Goal: Transaction & Acquisition: Purchase product/service

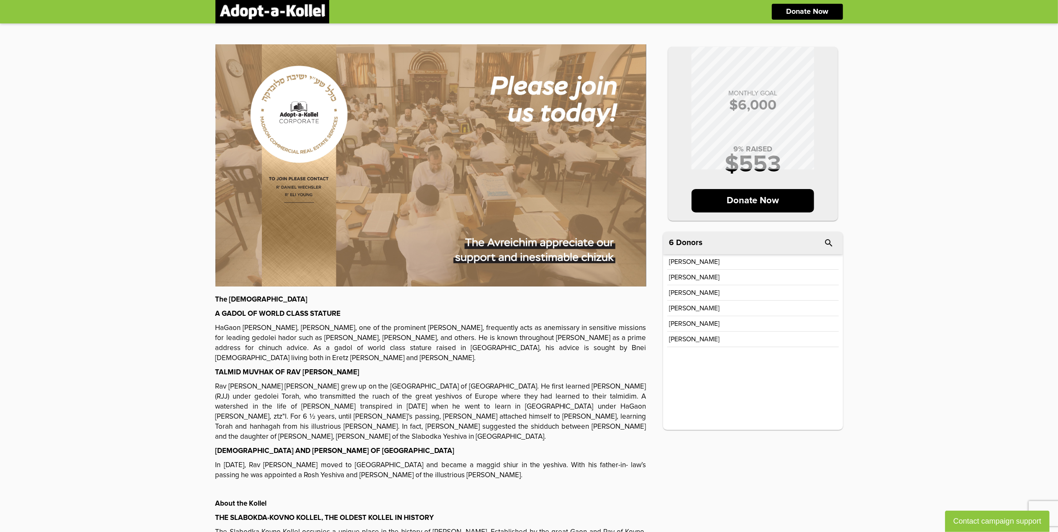
click at [692, 282] on div "[PERSON_NAME]" at bounding box center [754, 277] width 172 height 15
click at [693, 279] on p "[PERSON_NAME]" at bounding box center [695, 277] width 51 height 7
click at [699, 301] on div "[PERSON_NAME]" at bounding box center [754, 292] width 172 height 15
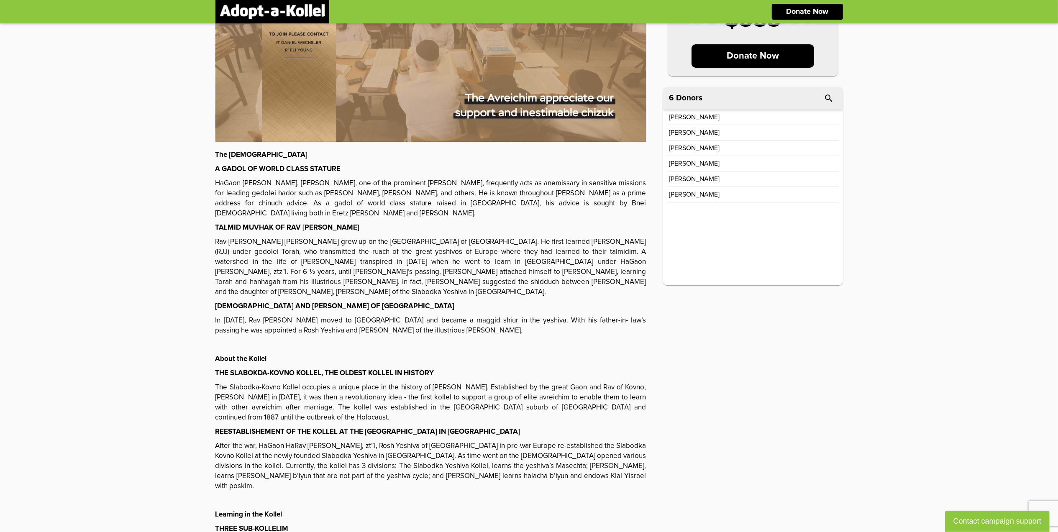
scroll to position [58, 0]
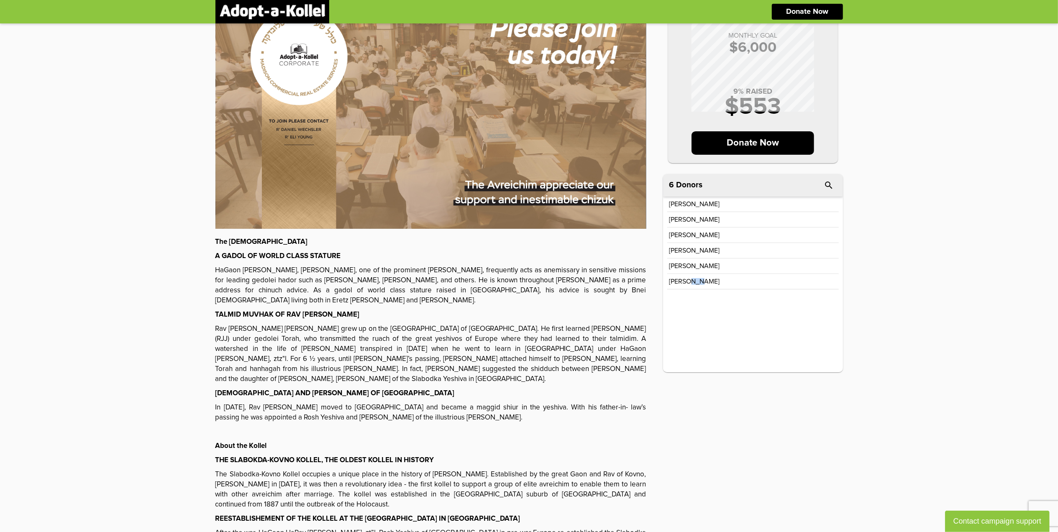
drag, startPoint x: 709, startPoint y: 282, endPoint x: 684, endPoint y: 280, distance: 24.8
click at [684, 280] on div "[PERSON_NAME]" at bounding box center [753, 281] width 167 height 7
drag, startPoint x: 684, startPoint y: 280, endPoint x: 813, endPoint y: 258, distance: 130.7
click at [794, 258] on div "[PERSON_NAME]" at bounding box center [754, 250] width 172 height 15
drag, startPoint x: 684, startPoint y: 234, endPoint x: 677, endPoint y: 213, distance: 22.1
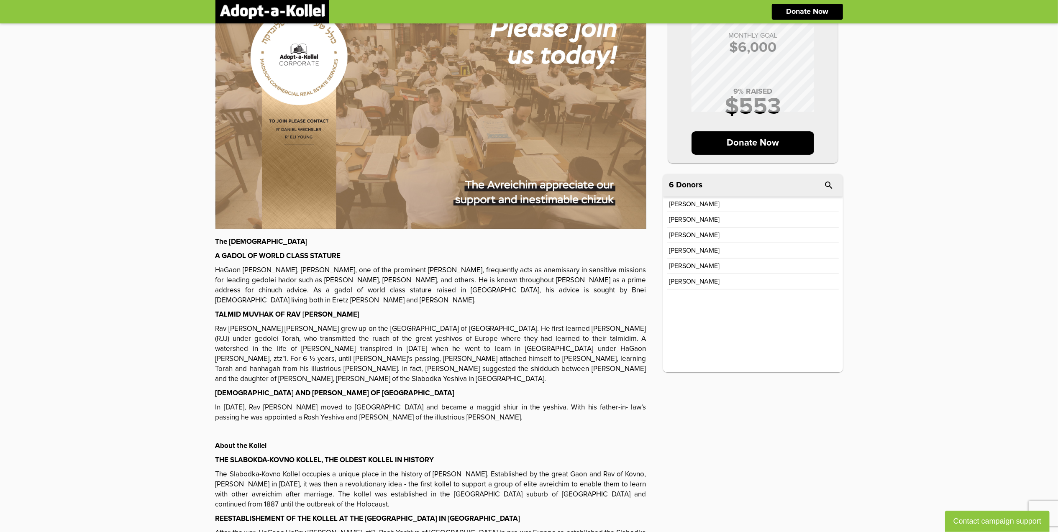
click at [677, 213] on div "[PERSON_NAME] [PERSON_NAME] [PERSON_NAME] [PERSON_NAME]" at bounding box center [754, 243] width 172 height 93
drag, startPoint x: 677, startPoint y: 213, endPoint x: 682, endPoint y: 214, distance: 5.1
click at [682, 214] on div "[PERSON_NAME]" at bounding box center [754, 219] width 172 height 15
click at [774, 149] on p "Donate Now" at bounding box center [753, 142] width 123 height 23
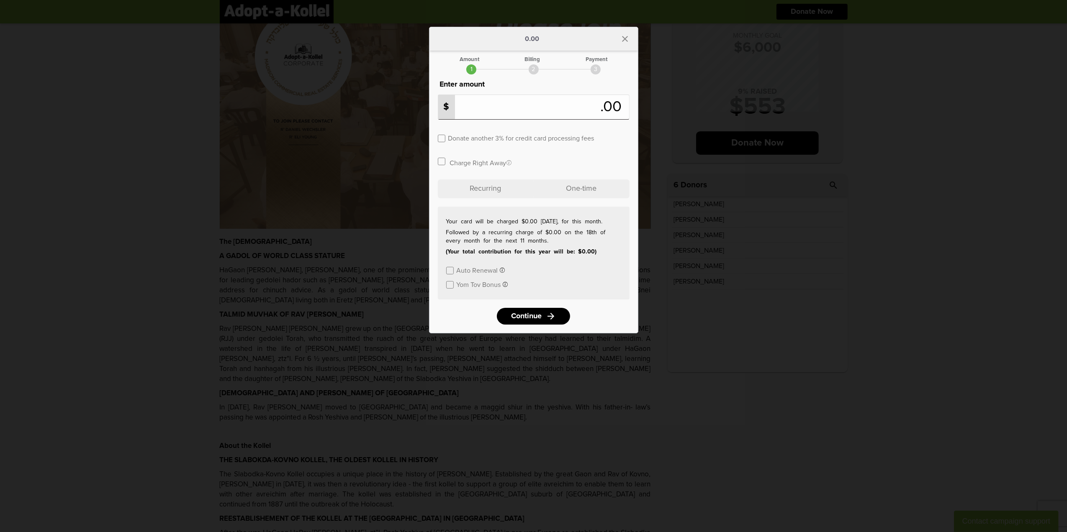
click at [439, 141] on label at bounding box center [442, 139] width 8 height 8
click at [490, 121] on div "Donate another 3% for credit card processing fees" at bounding box center [534, 138] width 192 height 38
drag, startPoint x: 624, startPoint y: 39, endPoint x: 602, endPoint y: 37, distance: 22.6
click at [624, 38] on icon "close" at bounding box center [625, 39] width 10 height 10
